Goal: Find specific page/section

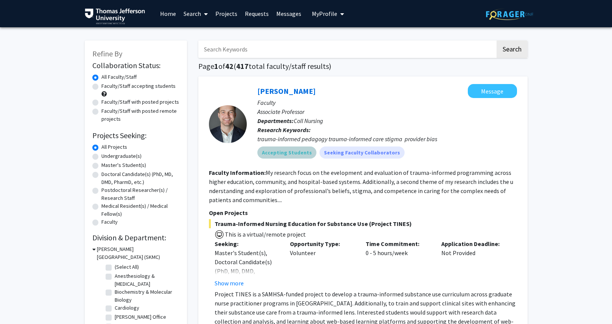
click at [458, 146] on div "Accepting Students Seeking Faculty Collaborators" at bounding box center [387, 152] width 263 height 15
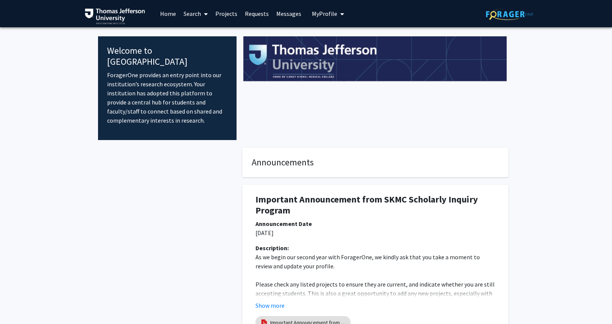
click at [538, 145] on fg-internal-home-page "Welcome to ForagerOne ForagerOne provides an entry point into our institution’s…" at bounding box center [306, 203] width 612 height 353
